Goal: Information Seeking & Learning: Find specific fact

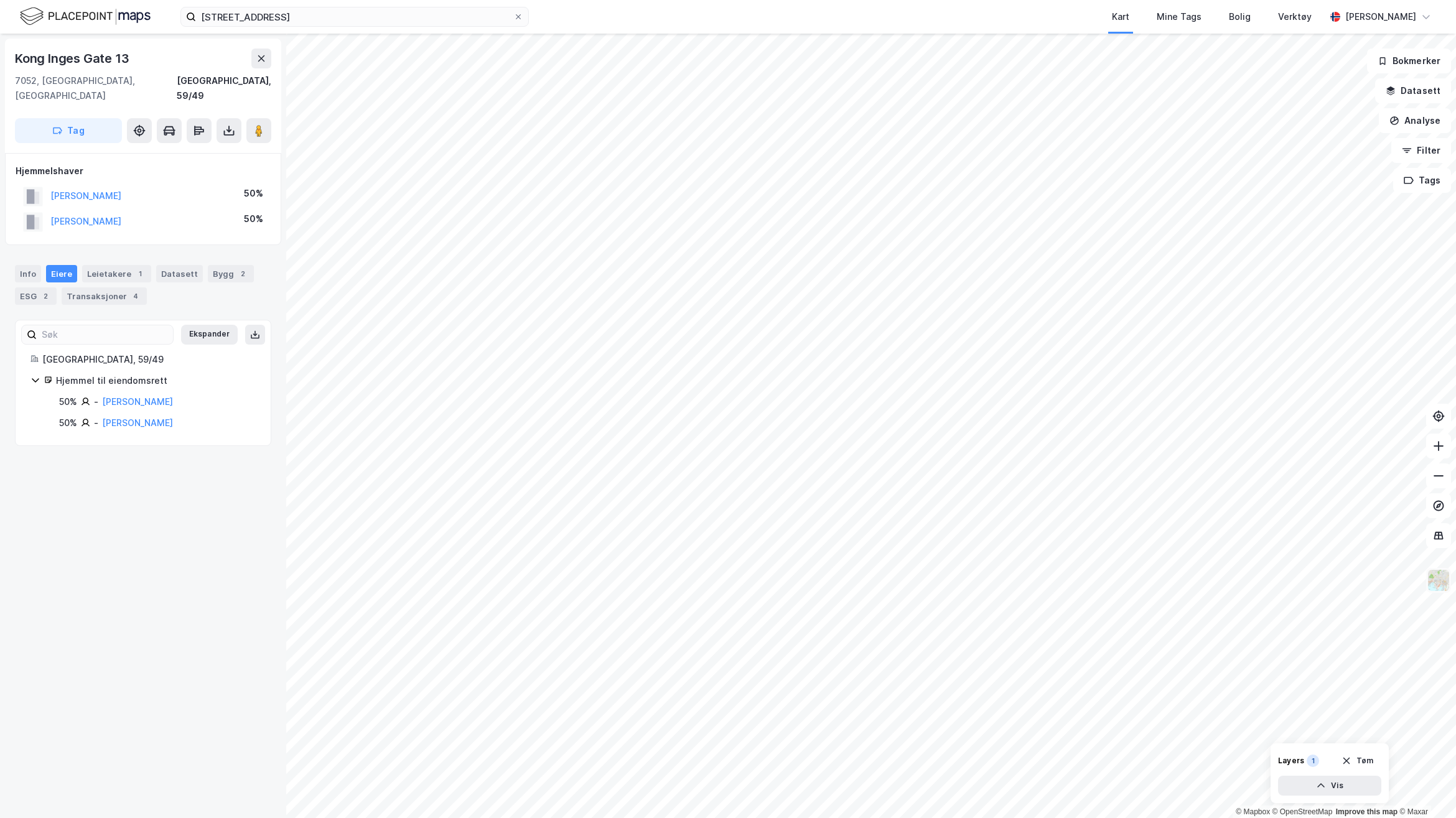
click at [1447, 586] on img at bounding box center [1438, 580] width 24 height 24
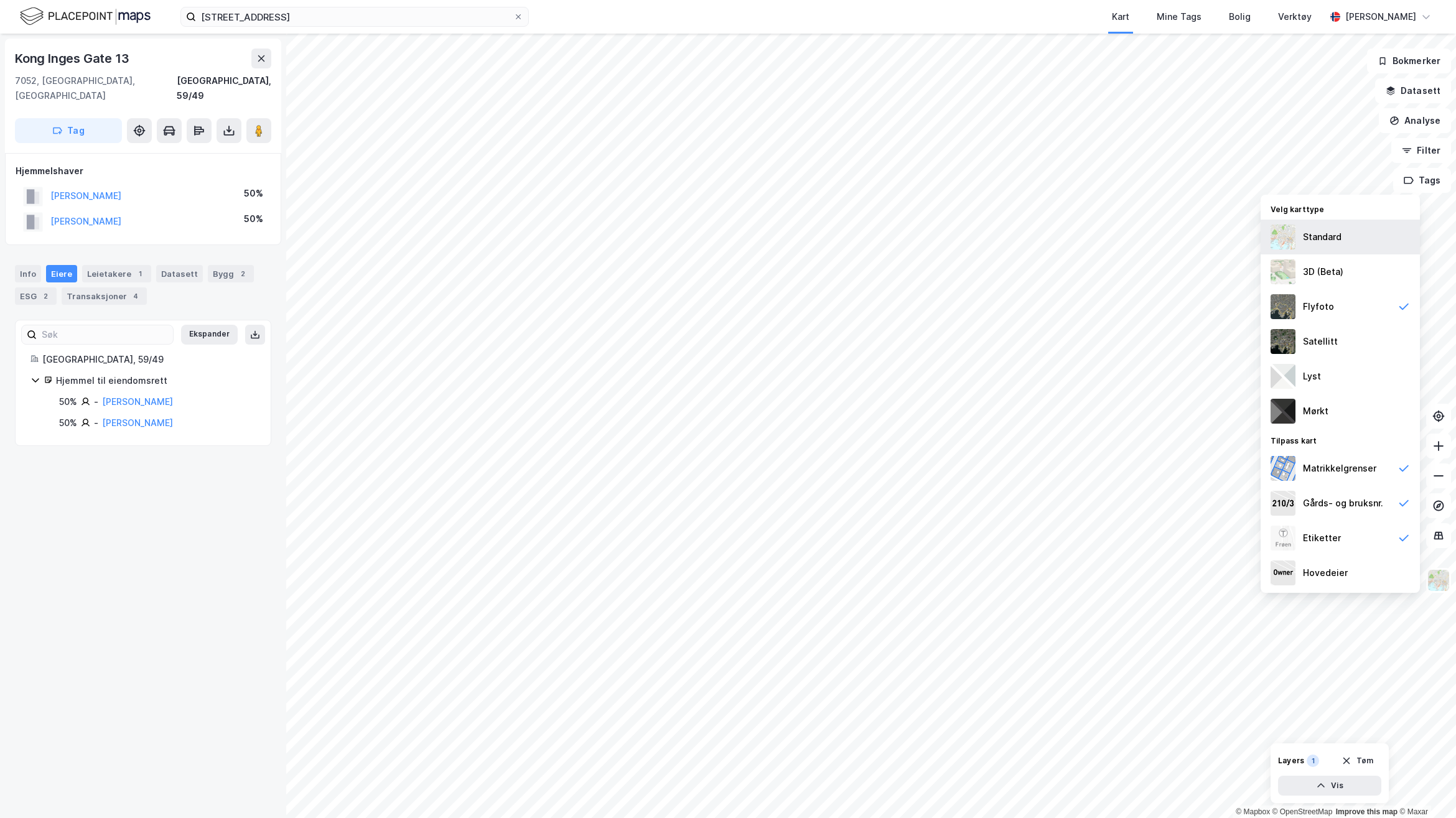
click at [1319, 242] on div "Standard" at bounding box center [1322, 237] width 39 height 15
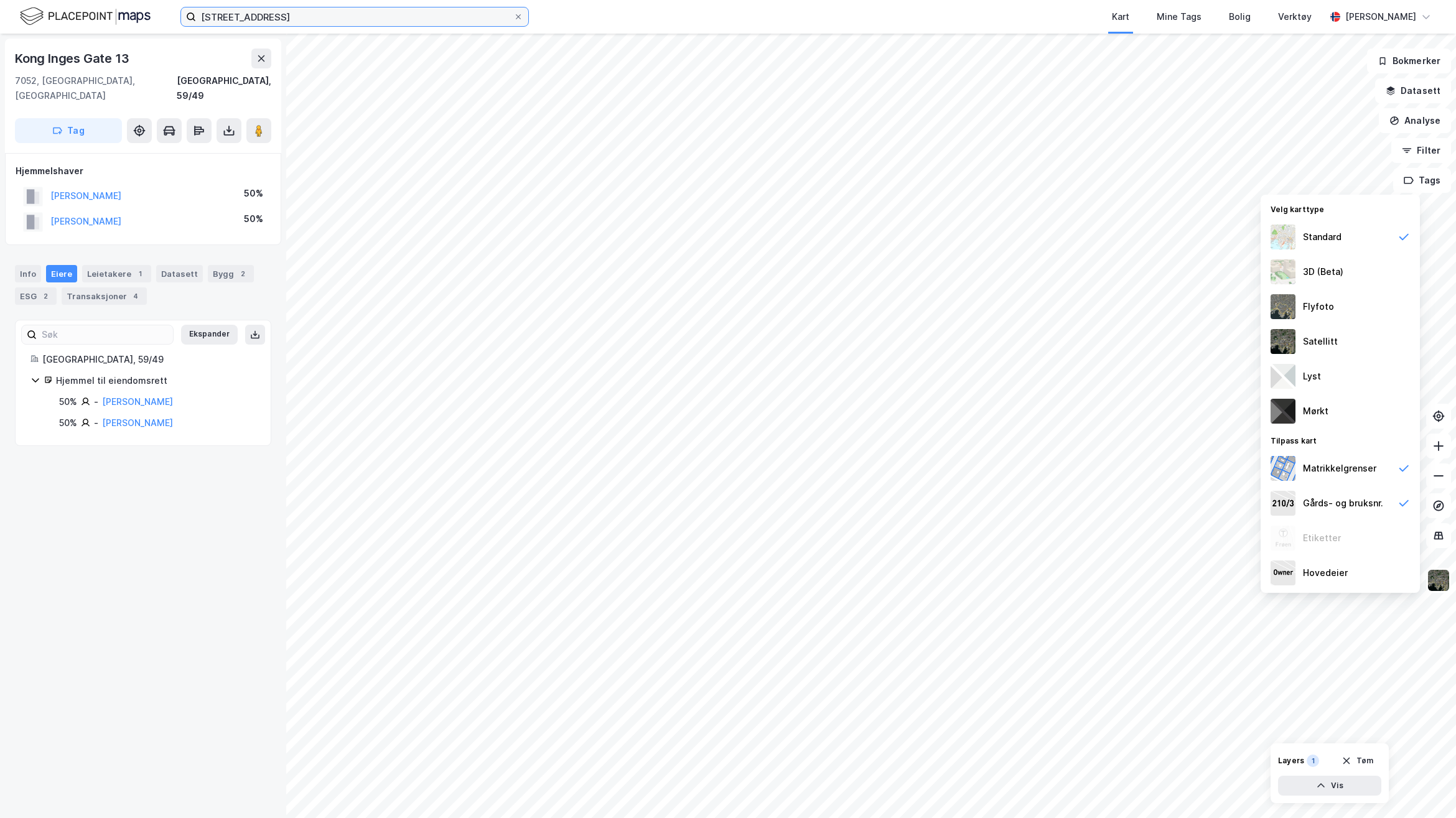
drag, startPoint x: 347, startPoint y: 11, endPoint x: 51, endPoint y: 16, distance: 296.0
click at [51, 16] on div "[STREET_ADDRESS] Kart Mine Tags Bolig Verktøy [PERSON_NAME]" at bounding box center [728, 16] width 1456 height 34
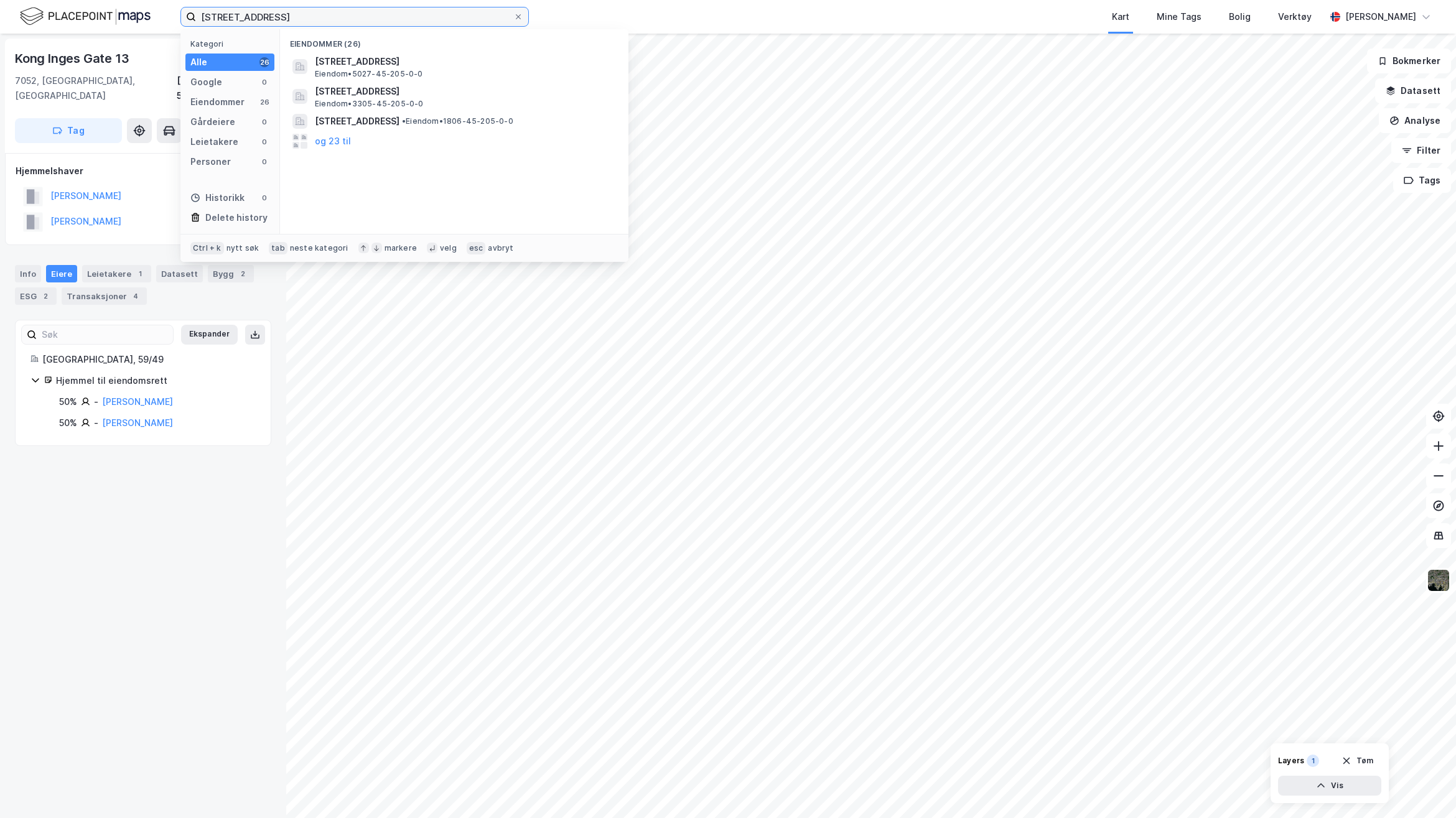
type input "[STREET_ADDRESS]"
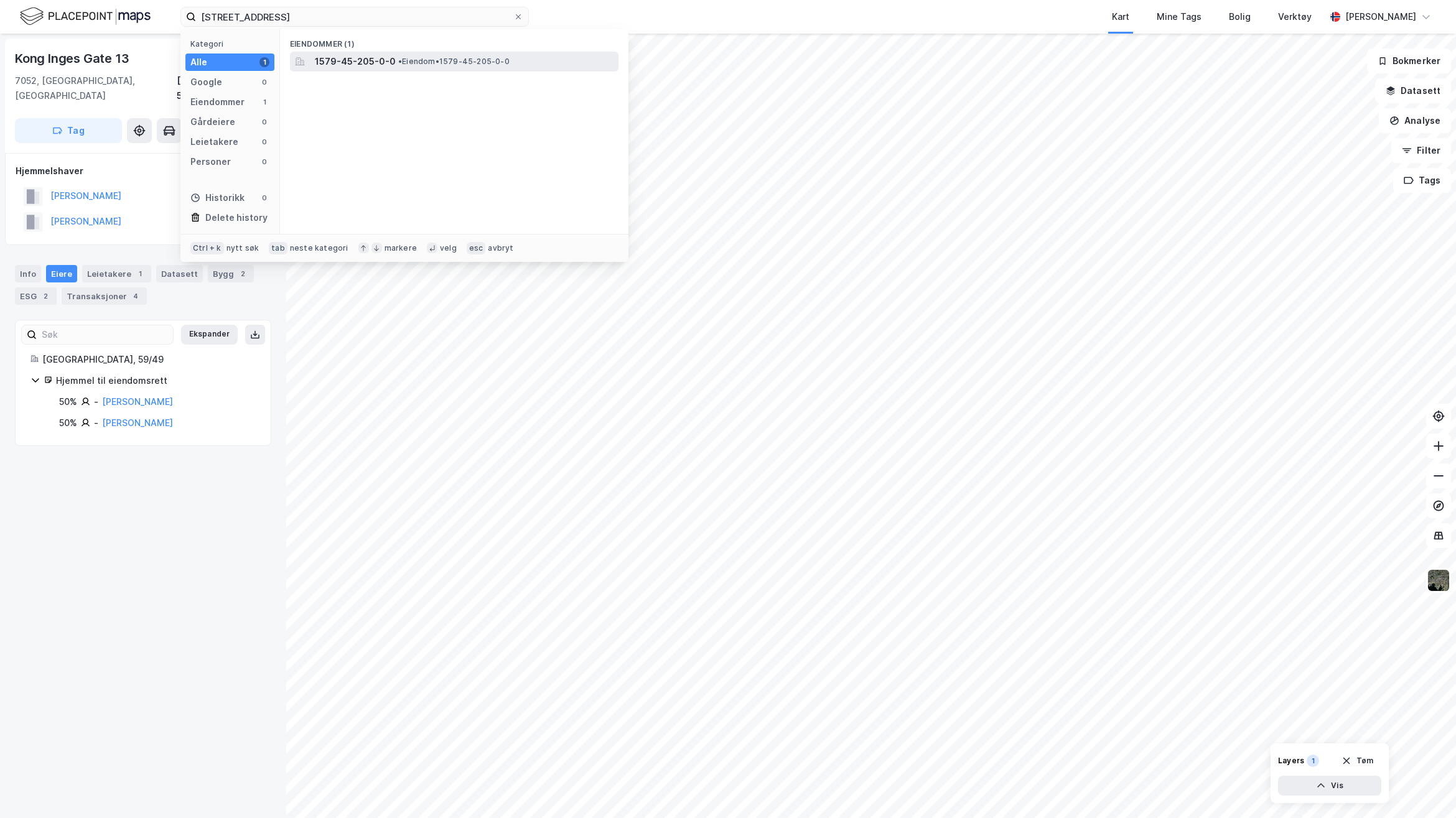
click at [374, 60] on span "1579-45-205-0-0" at bounding box center [355, 61] width 81 height 15
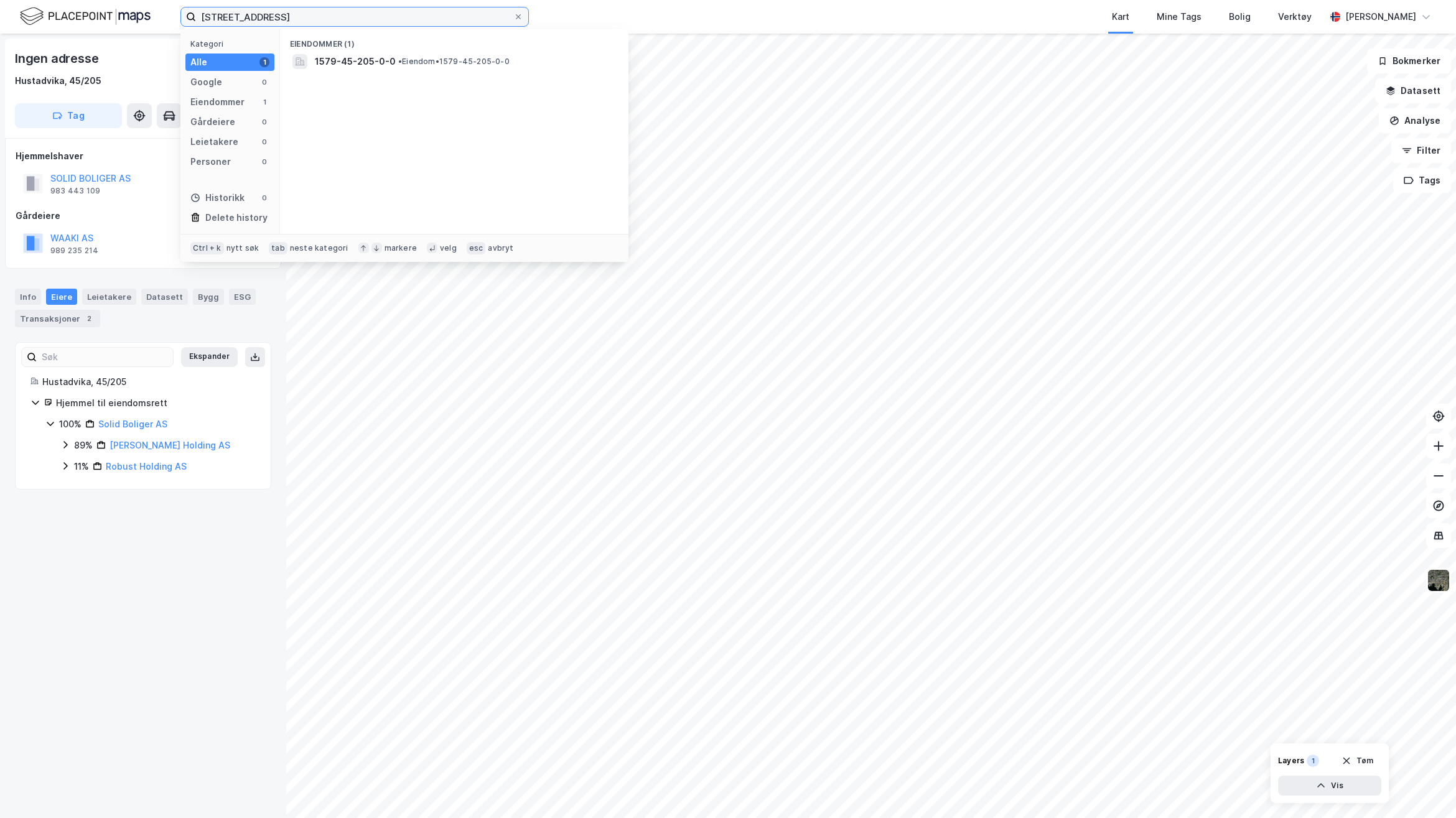
drag, startPoint x: 320, startPoint y: 16, endPoint x: 120, endPoint y: 12, distance: 200.0
click at [120, 12] on div "45/205, HUstadvika Kategori Alle 1 Google 0 Eiendommer 1 Gårdeiere 0 Leietakere…" at bounding box center [728, 16] width 1456 height 34
